Goal: Information Seeking & Learning: Check status

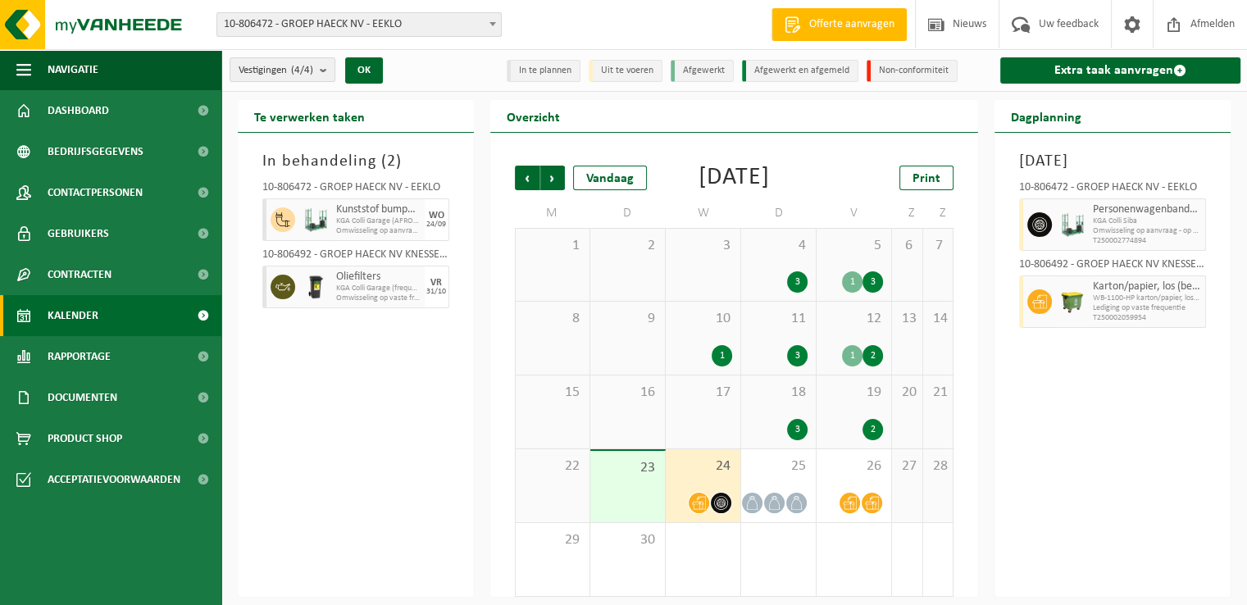
click at [105, 296] on link "Kalender" at bounding box center [110, 315] width 221 height 41
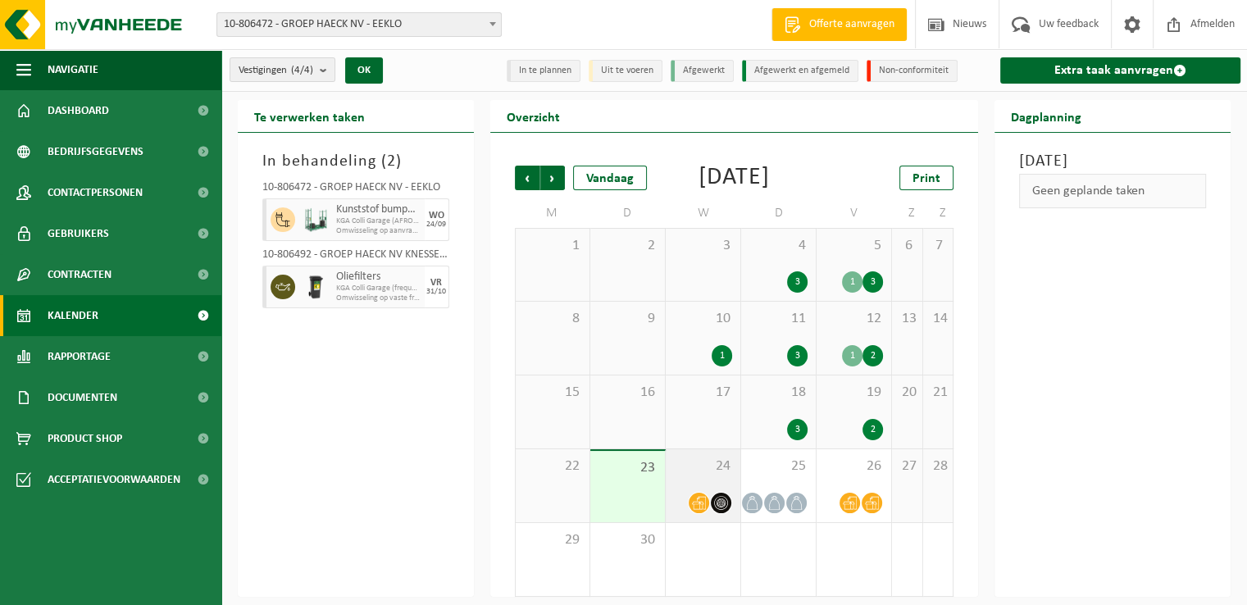
click at [705, 479] on div "24" at bounding box center [703, 485] width 75 height 73
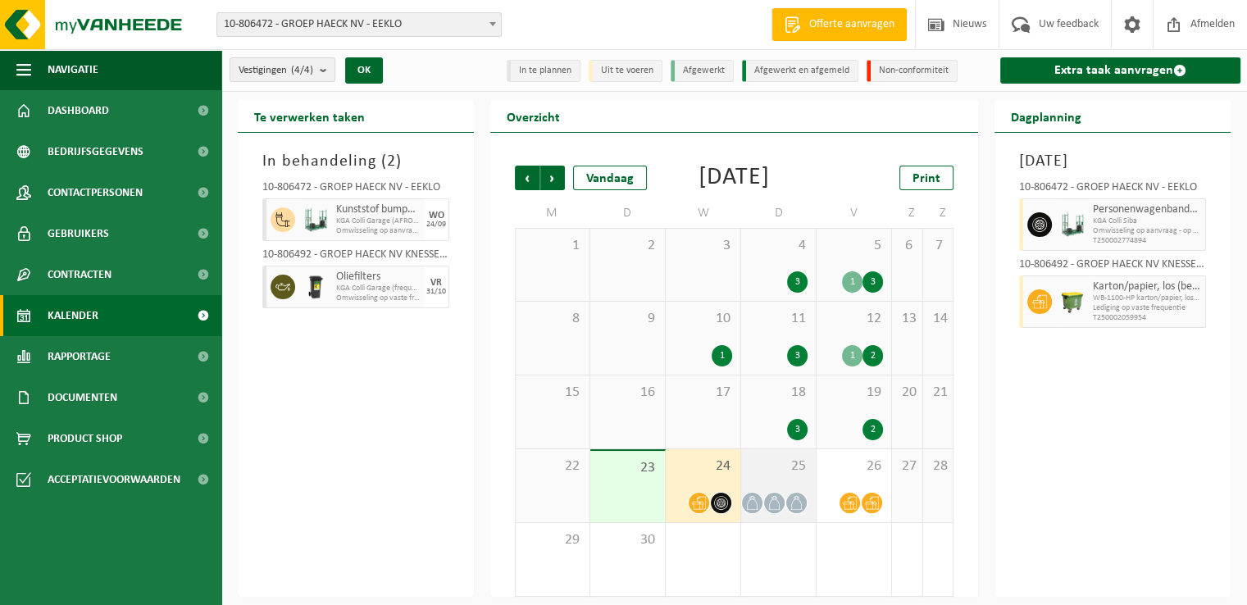
click at [777, 475] on span "25" at bounding box center [778, 466] width 58 height 18
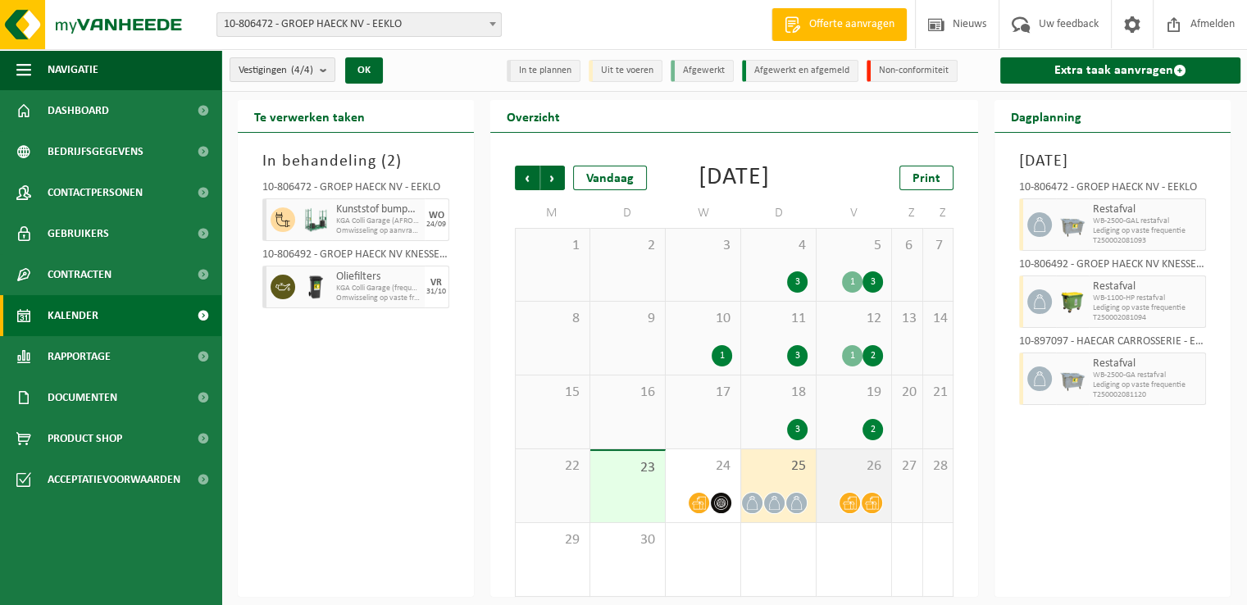
click at [866, 475] on span "26" at bounding box center [854, 466] width 58 height 18
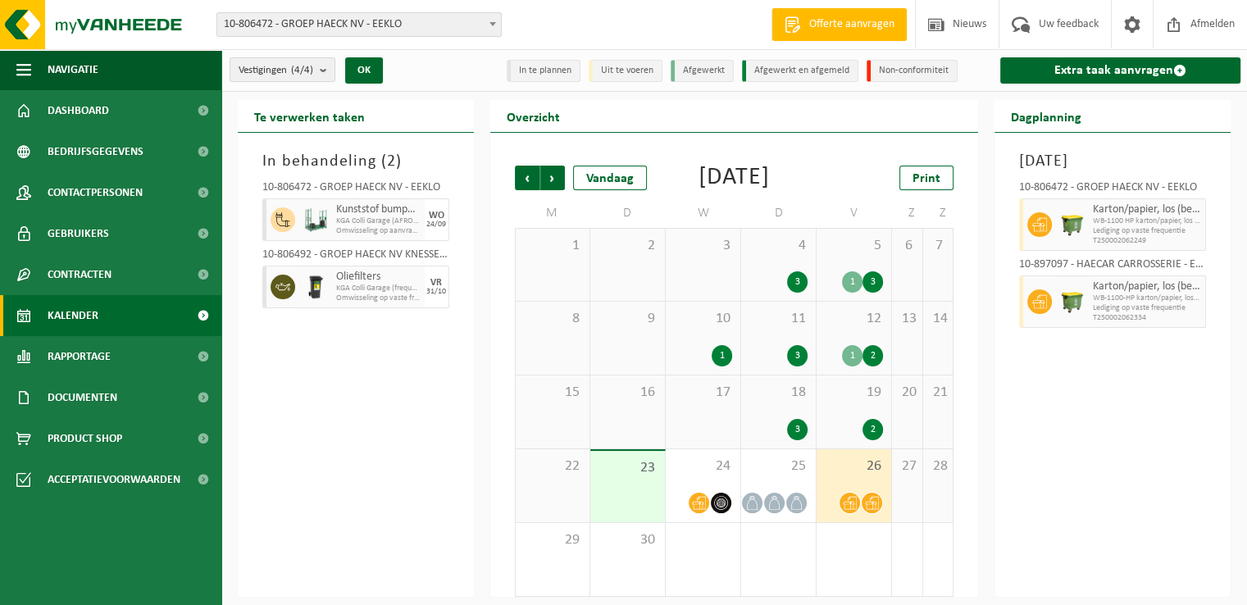
click at [340, 216] on span "KGA Colli Garage (AFROEP)" at bounding box center [378, 221] width 84 height 10
click at [434, 224] on div "24/09" at bounding box center [436, 225] width 20 height 8
drag, startPoint x: 441, startPoint y: 225, endPoint x: 360, endPoint y: 214, distance: 82.0
click at [360, 214] on div "Kunststof bumpers KGA Colli Garage (AFROEP) Omwisseling op aanvraag (incl. verw…" at bounding box center [355, 219] width 187 height 43
click at [317, 175] on div "10-806472 - GROEP HAECK NV - EEKLO Kunststof bumpers KGA Colli Garage (AFROEP) …" at bounding box center [355, 242] width 203 height 137
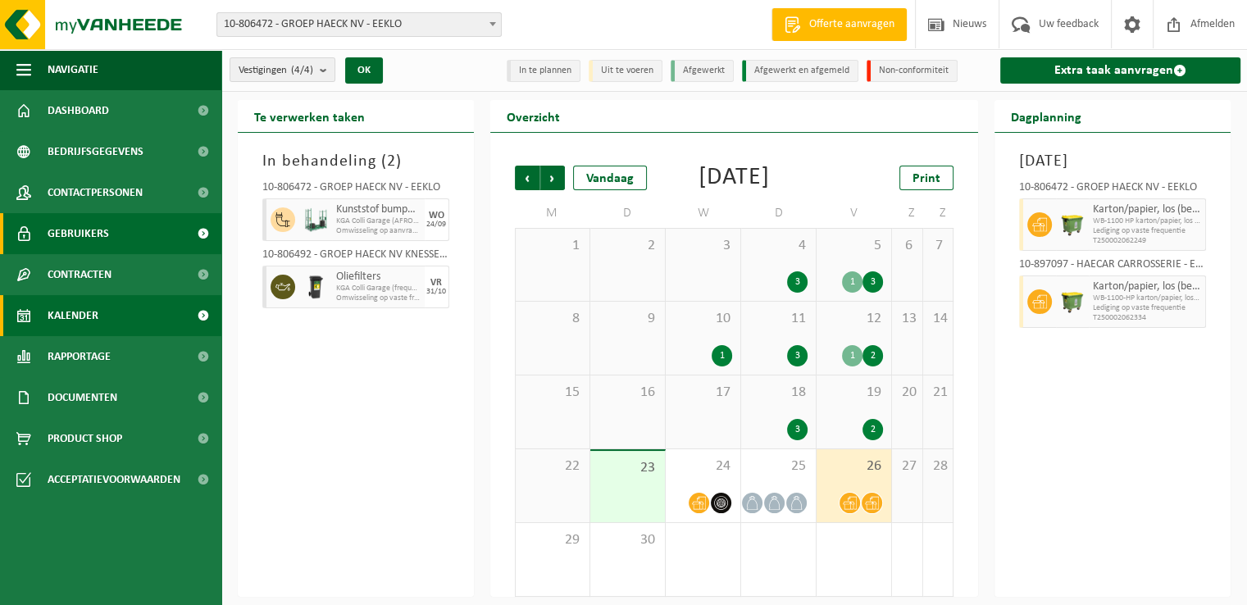
click at [134, 246] on link "Gebruikers" at bounding box center [110, 233] width 221 height 41
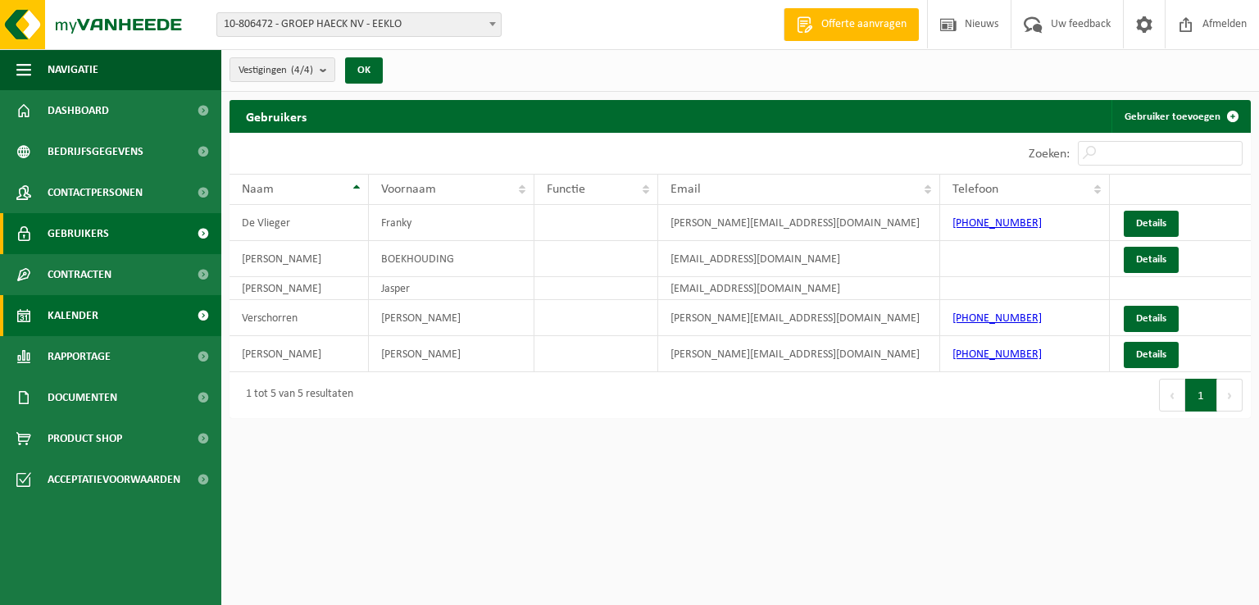
click at [108, 325] on link "Kalender" at bounding box center [110, 315] width 221 height 41
